Goal: Transaction & Acquisition: Purchase product/service

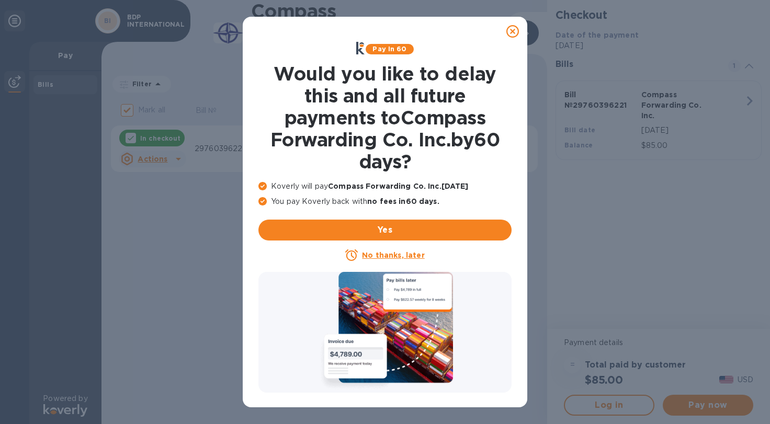
click at [379, 258] on u "No thanks, later" at bounding box center [393, 255] width 62 height 8
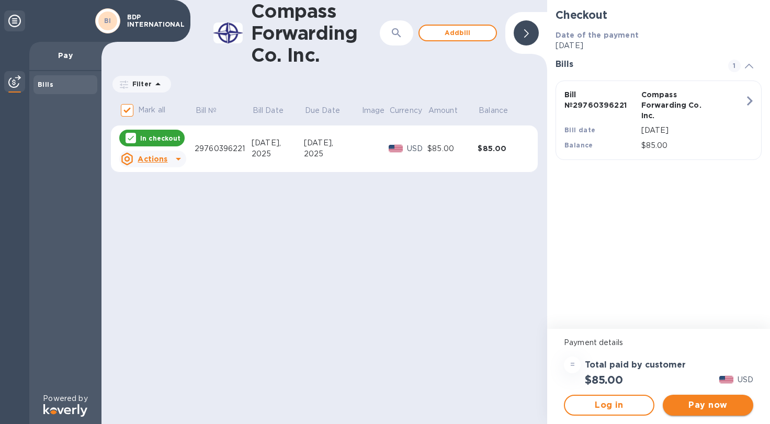
click at [717, 404] on span "Pay now" at bounding box center [708, 405] width 74 height 13
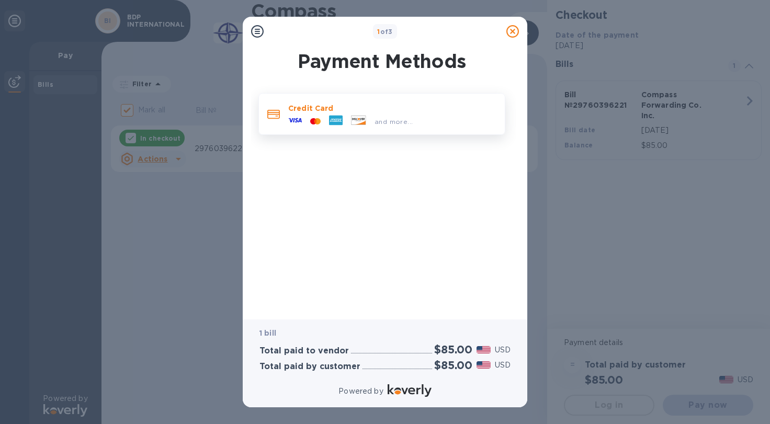
click at [338, 126] on icon at bounding box center [336, 121] width 14 height 14
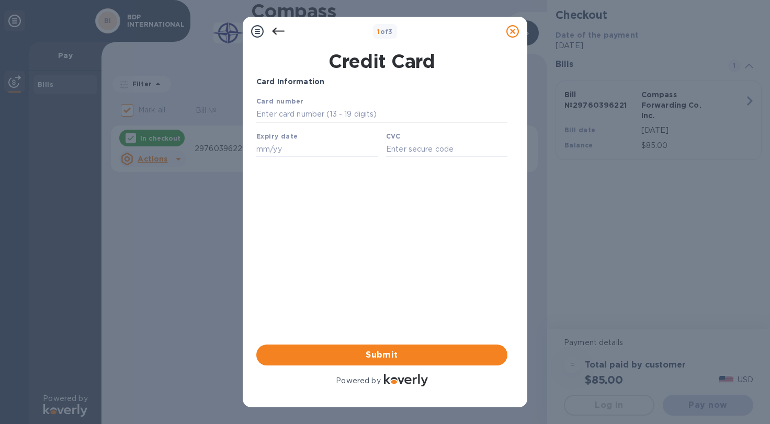
click at [296, 117] on input "text" at bounding box center [381, 115] width 251 height 16
click at [344, 119] on input "text" at bounding box center [381, 115] width 251 height 16
type input "[CREDIT_CARD_NUMBER]"
type input "09/25"
type input "929"
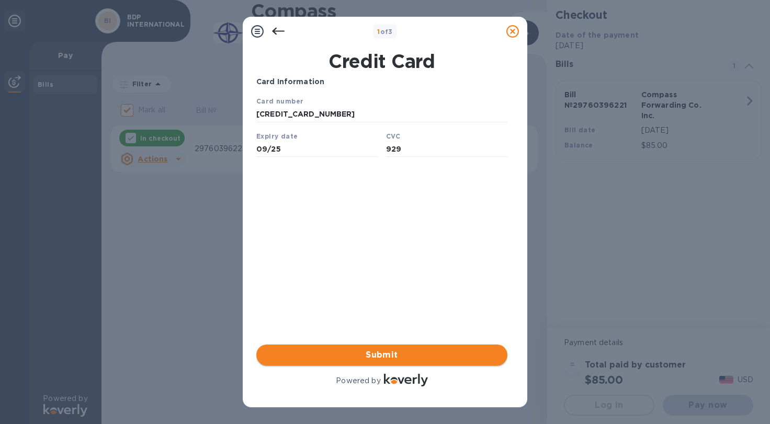
click at [316, 354] on span "Submit" at bounding box center [382, 355] width 234 height 13
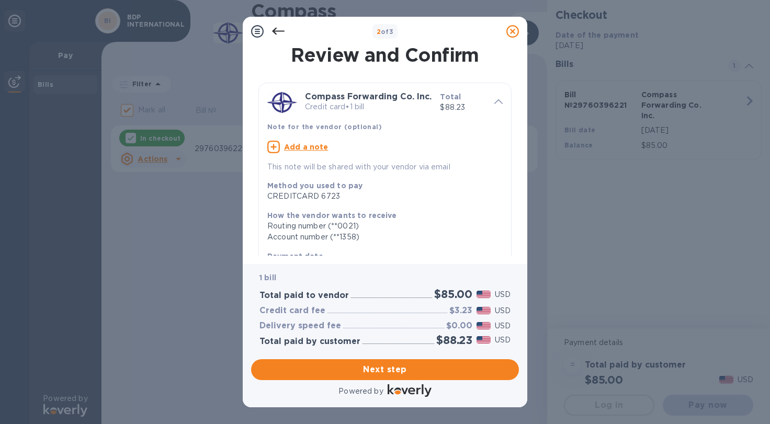
click at [513, 32] on icon at bounding box center [512, 31] width 13 height 13
